Goal: Information Seeking & Learning: Learn about a topic

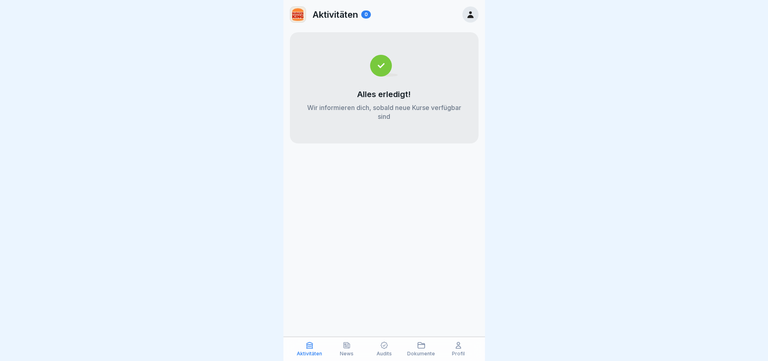
click at [346, 341] on div "Aktivitäten News Audits Dokumente Profil" at bounding box center [384, 349] width 202 height 24
click at [352, 345] on div "News" at bounding box center [346, 349] width 33 height 15
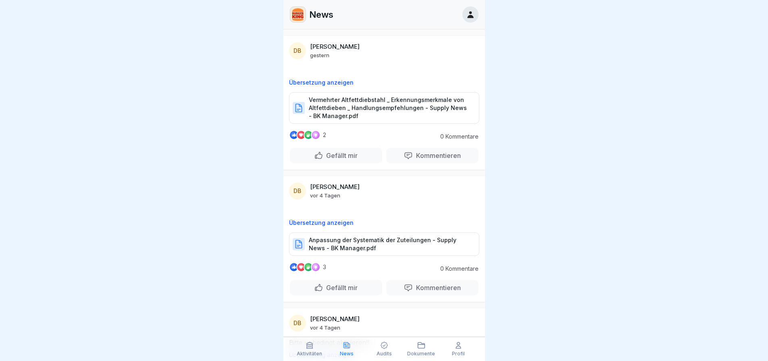
click at [376, 348] on div "Audits" at bounding box center [383, 349] width 33 height 15
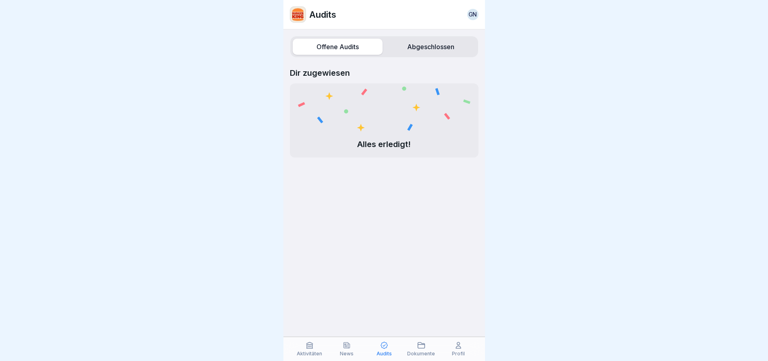
click at [384, 156] on div "Alles erledigt!" at bounding box center [384, 120] width 189 height 74
click at [386, 139] on p "Alles erledigt!" at bounding box center [384, 144] width 173 height 10
click at [334, 71] on p "Dir zugewiesen" at bounding box center [384, 73] width 189 height 10
click at [332, 78] on div "Dir zugewiesen Alles erledigt!" at bounding box center [384, 113] width 189 height 90
click at [371, 81] on div "Dir zugewiesen Alles erledigt!" at bounding box center [384, 113] width 189 height 90
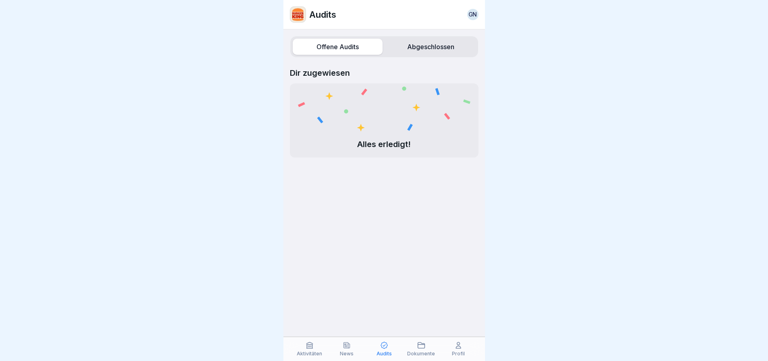
click at [411, 38] on div "Offene Audits Abgeschlossen" at bounding box center [384, 47] width 189 height 22
click at [411, 42] on label "Abgeschlossen" at bounding box center [431, 47] width 90 height 16
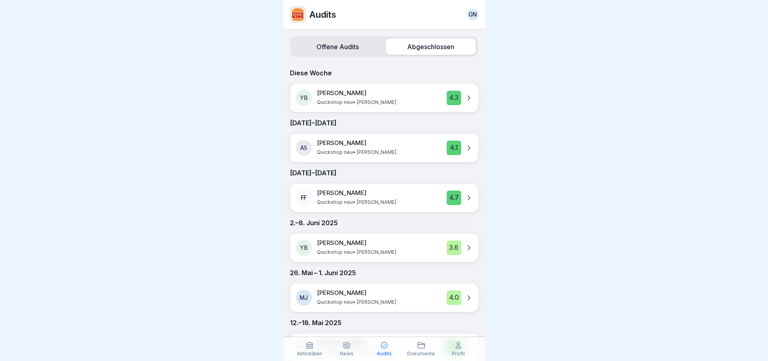
click at [447, 95] on div "4.3" at bounding box center [454, 98] width 15 height 15
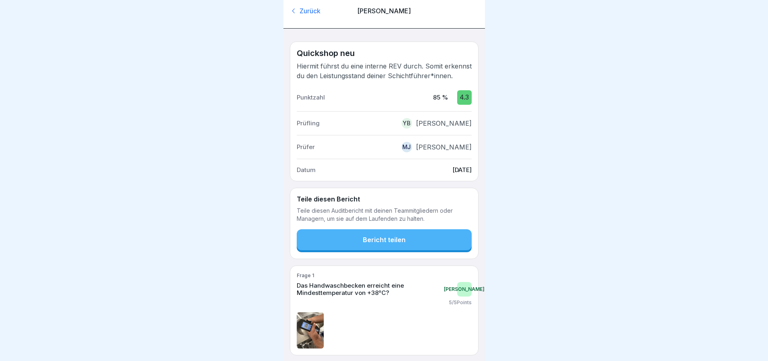
click at [309, 11] on div "Zurück" at bounding box center [320, 10] width 60 height 9
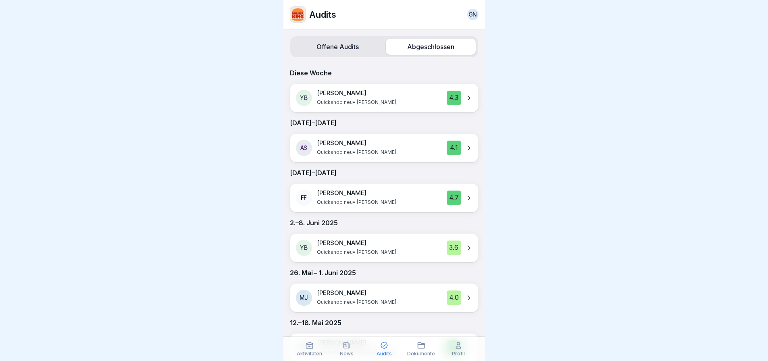
click at [344, 44] on label "Offene Audits" at bounding box center [338, 47] width 90 height 16
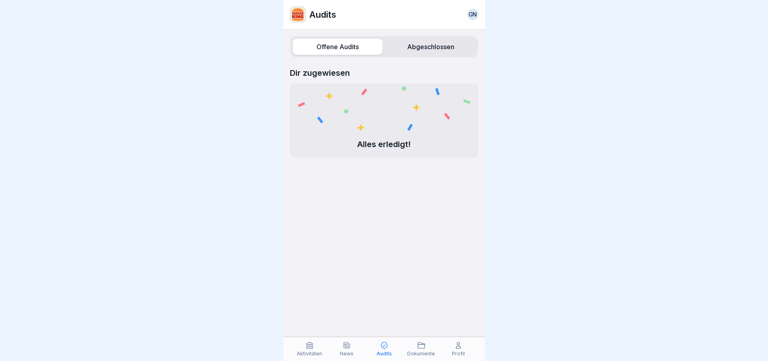
click at [413, 357] on div "Aktivitäten News Audits Dokumente Profil" at bounding box center [384, 349] width 202 height 24
click at [415, 353] on p "Dokumente" at bounding box center [421, 354] width 28 height 6
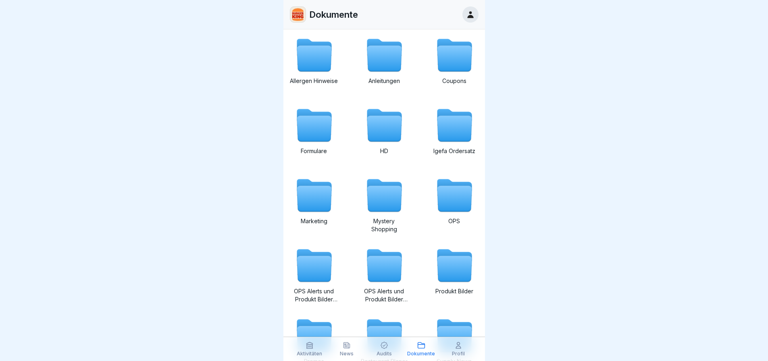
click at [388, 55] on icon at bounding box center [384, 59] width 35 height 26
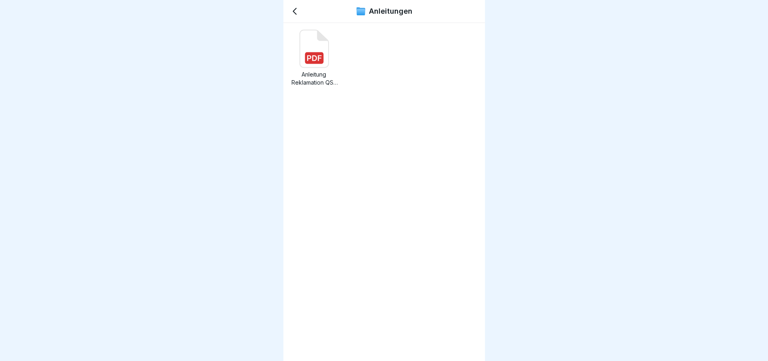
click at [317, 51] on icon at bounding box center [314, 48] width 29 height 37
click at [298, 9] on icon at bounding box center [295, 11] width 10 height 10
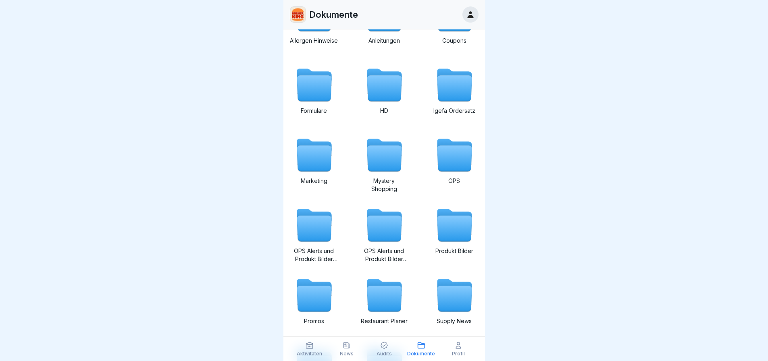
scroll to position [81, 0]
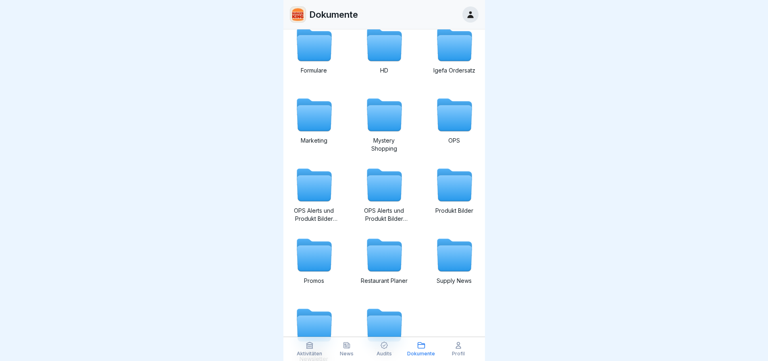
click at [443, 55] on icon at bounding box center [454, 48] width 35 height 26
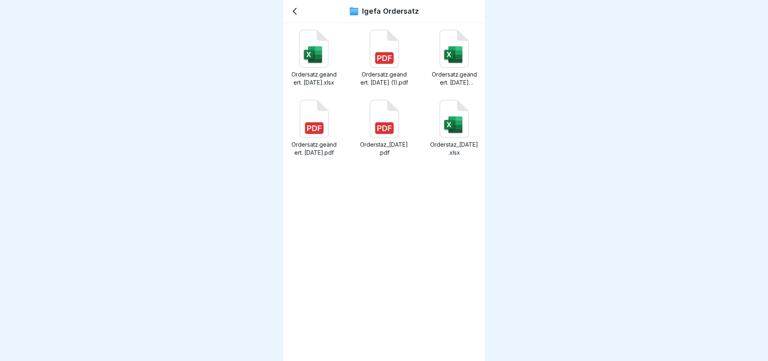
click at [389, 56] on rect at bounding box center [384, 58] width 19 height 12
click at [298, 13] on icon at bounding box center [295, 11] width 10 height 10
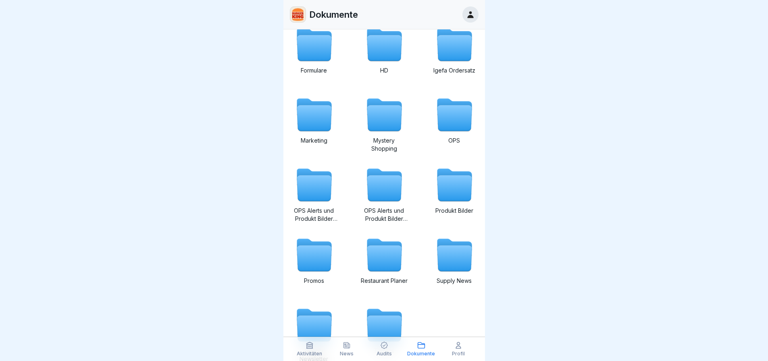
scroll to position [126, 0]
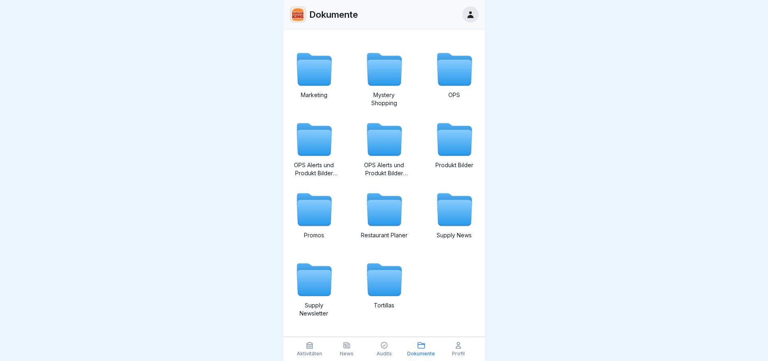
click at [462, 345] on icon at bounding box center [458, 346] width 8 height 8
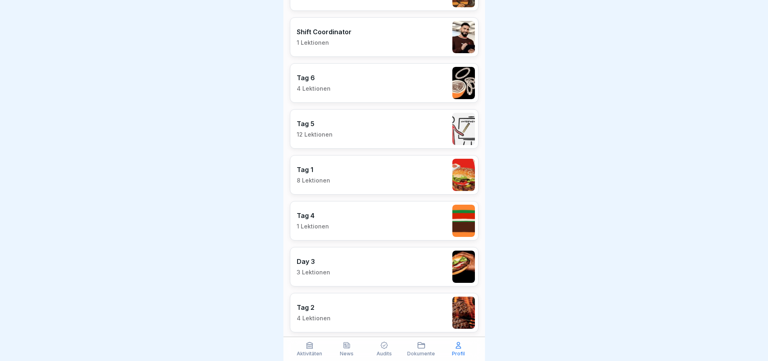
scroll to position [657, 0]
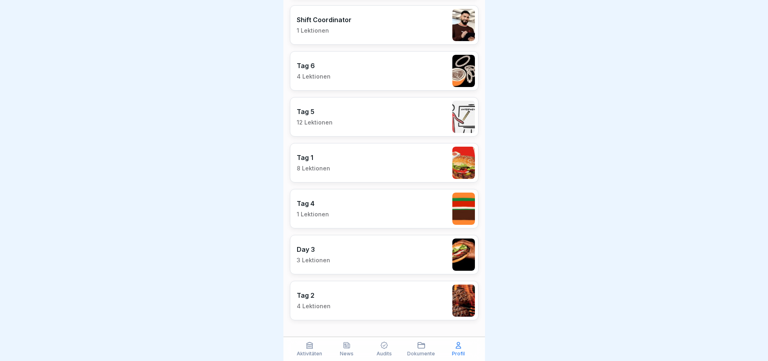
click at [384, 119] on div "Tag 5 12 Lektionen" at bounding box center [384, 117] width 189 height 40
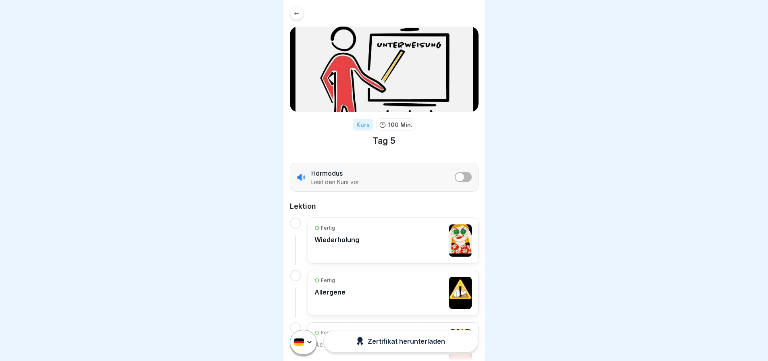
click at [298, 11] on icon at bounding box center [297, 13] width 6 height 6
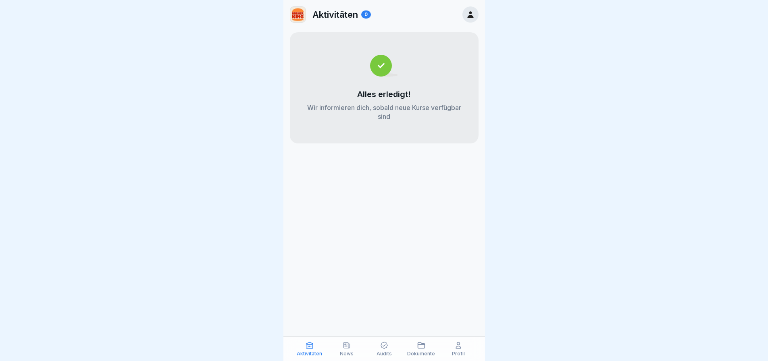
click at [308, 335] on div "Aktivitäten 0 Alles erledigt! Wir informieren dich, sobald neue Kurse verfügbar…" at bounding box center [384, 180] width 202 height 361
click at [310, 348] on icon at bounding box center [310, 346] width 8 height 8
